Goal: Use online tool/utility: Utilize a website feature to perform a specific function

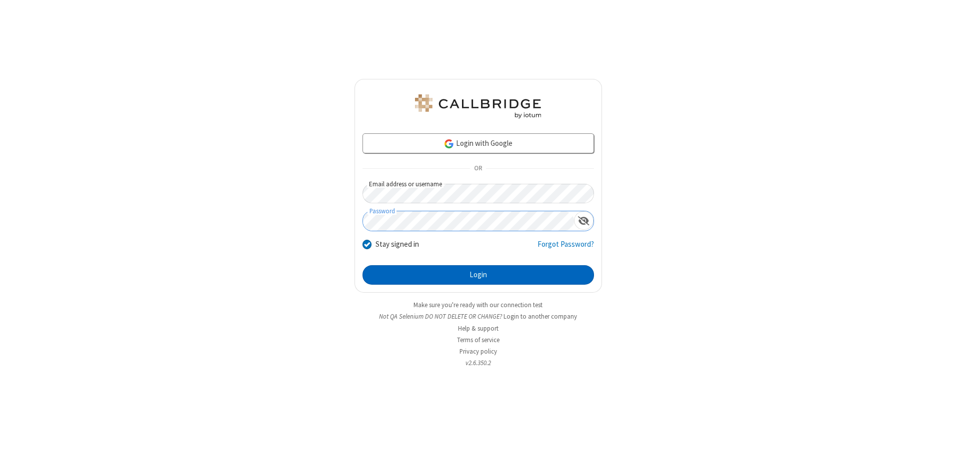
click at [478, 275] on button "Login" at bounding box center [477, 275] width 231 height 20
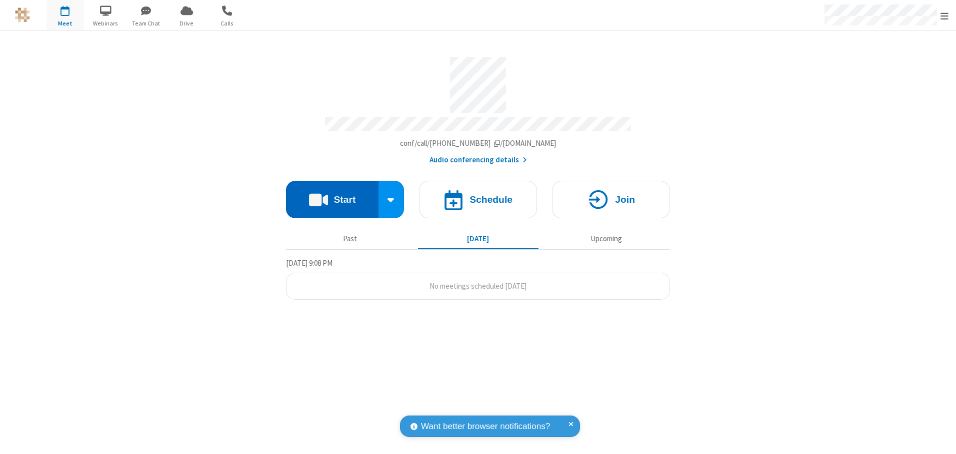
click at [332, 196] on button "Start" at bounding box center [332, 199] width 92 height 37
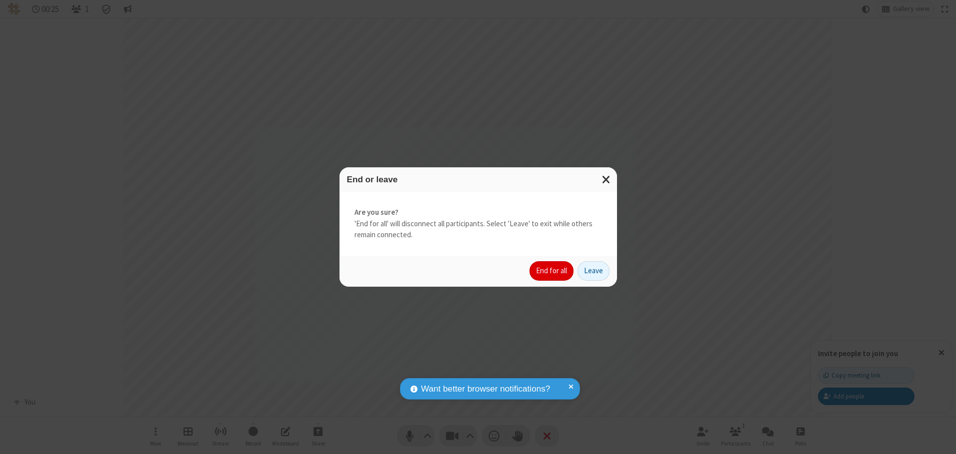
click at [552, 271] on button "End for all" at bounding box center [551, 271] width 44 height 20
